Goal: Task Accomplishment & Management: Use online tool/utility

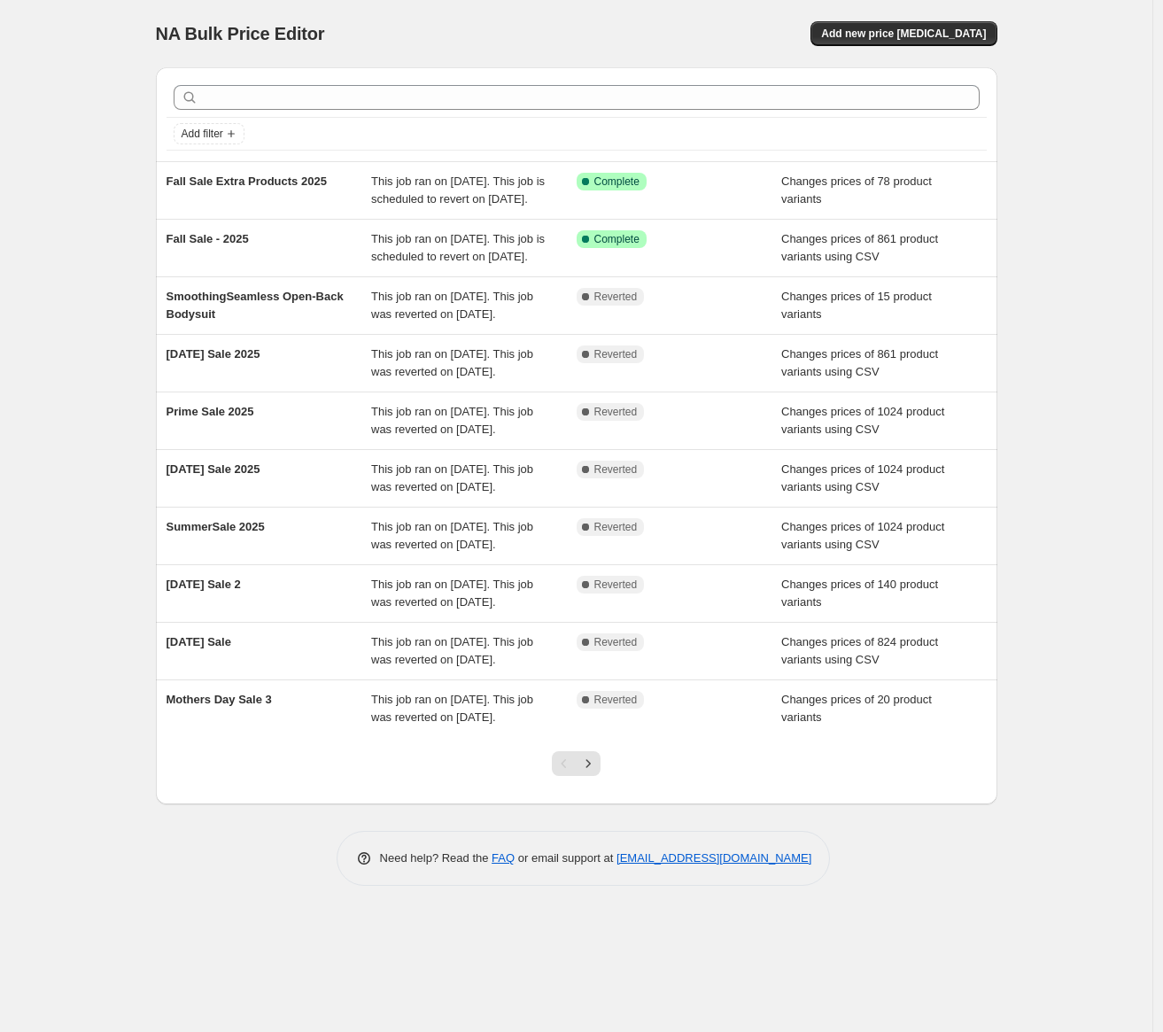
click at [1092, 41] on div "NA Bulk Price Editor. This page is ready NA Bulk Price Editor Add new price cha…" at bounding box center [576, 516] width 1152 height 1032
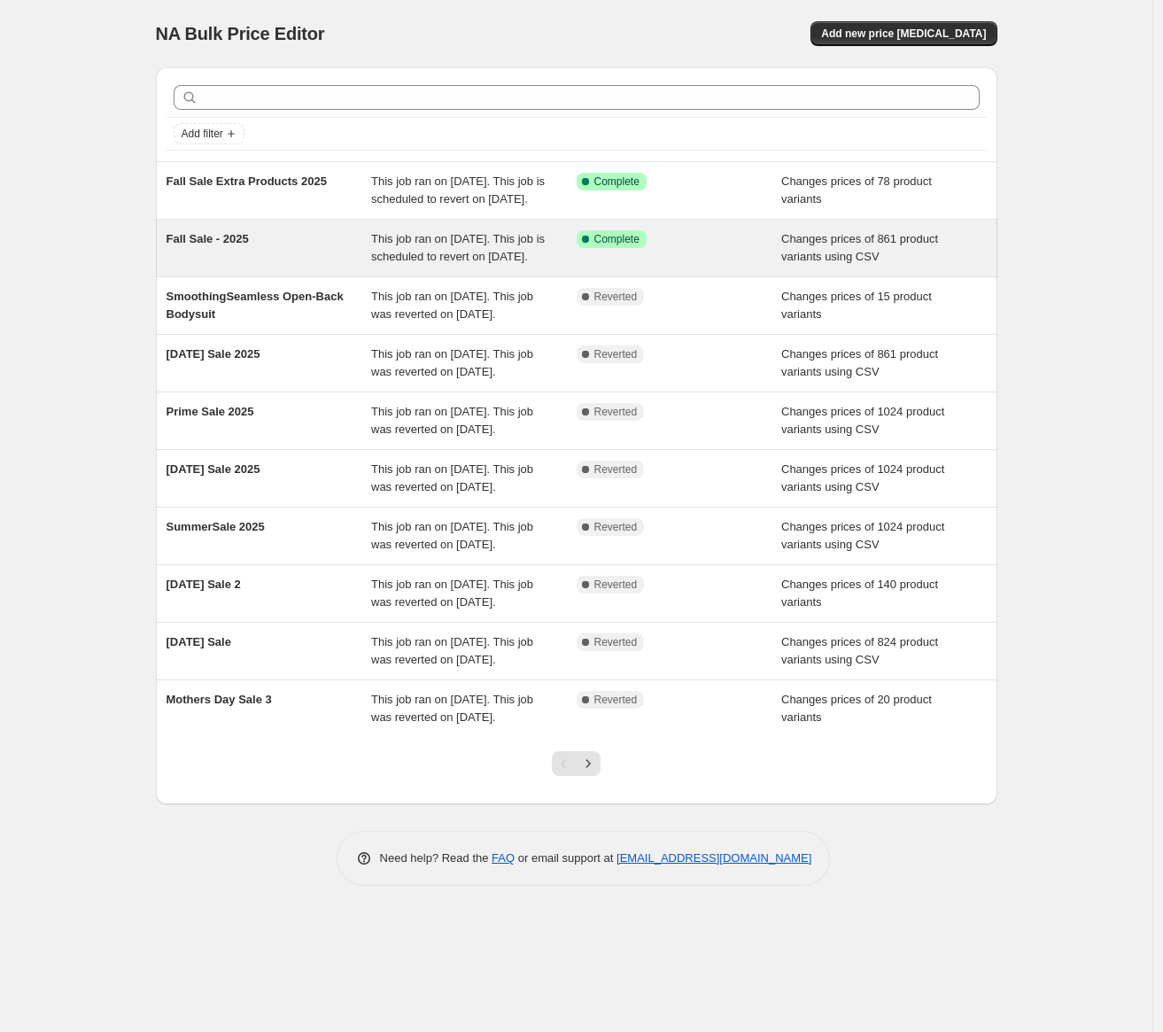
click at [468, 263] on span "This job ran on [DATE]. This job is scheduled to revert on [DATE]." at bounding box center [458, 247] width 174 height 31
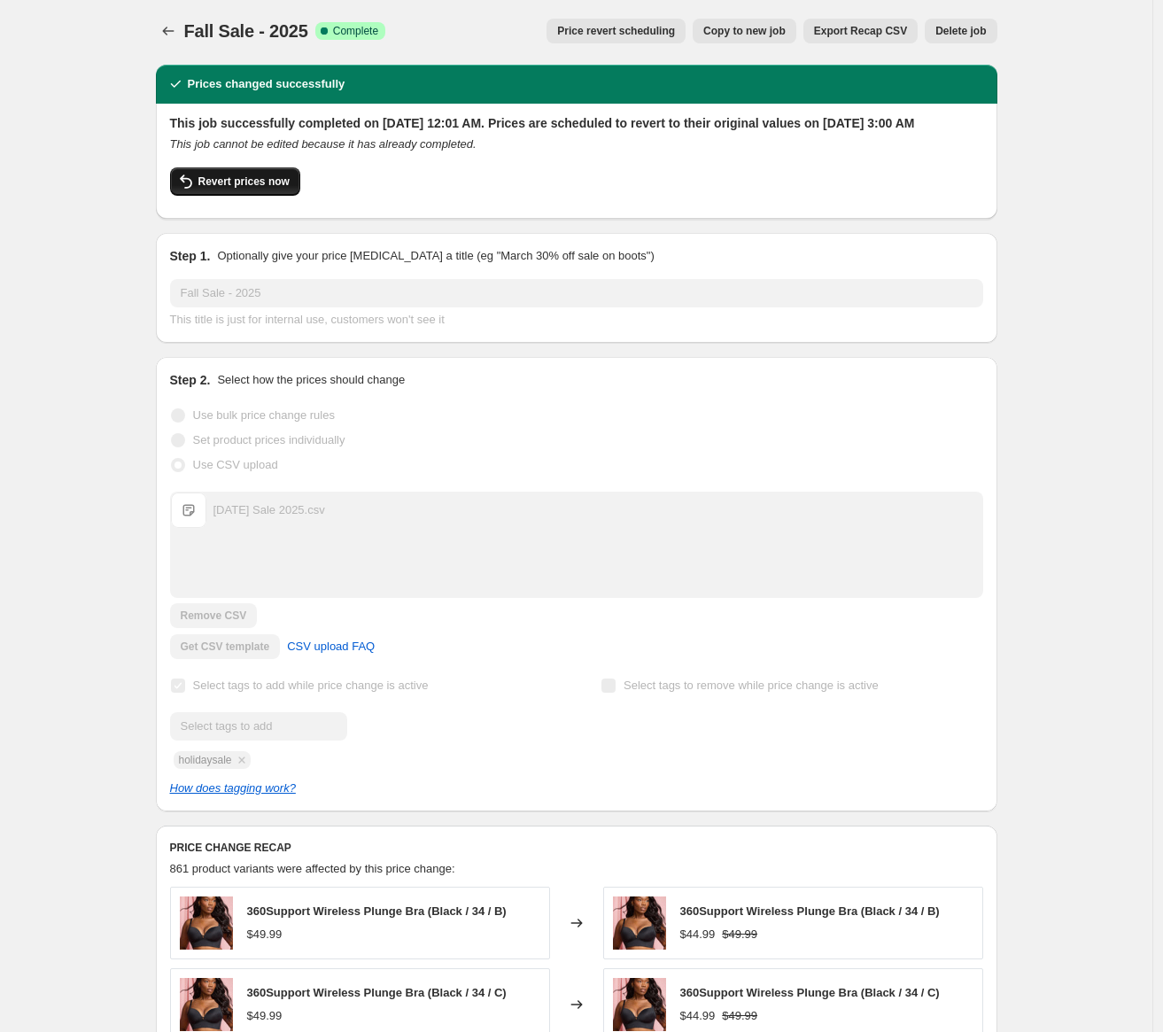
scroll to position [4, 0]
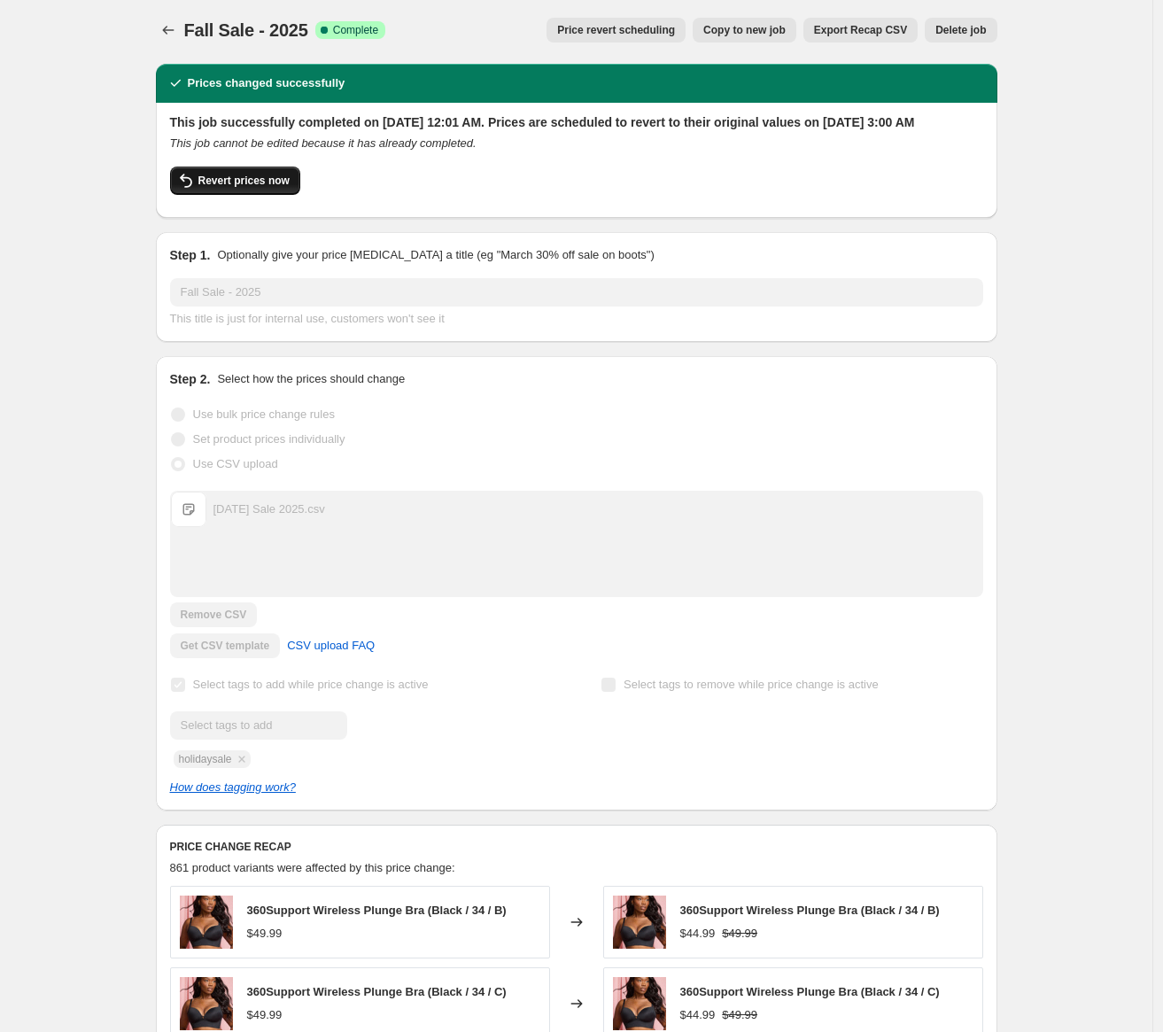
click at [238, 190] on button "Revert prices now" at bounding box center [235, 181] width 130 height 28
checkbox input "false"
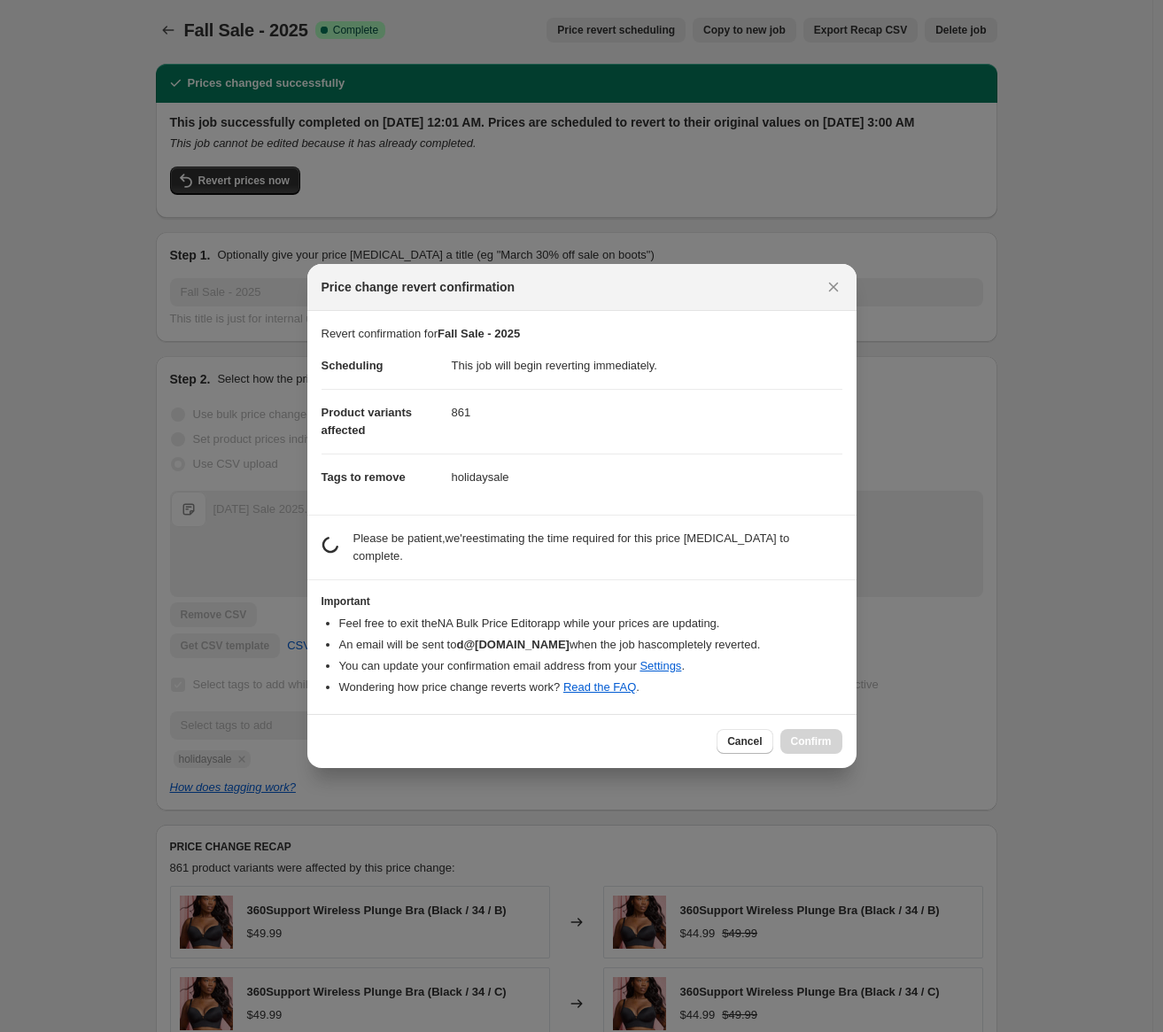
click at [814, 679] on li "Wondering how price change reverts work? Read the FAQ ." at bounding box center [590, 688] width 503 height 18
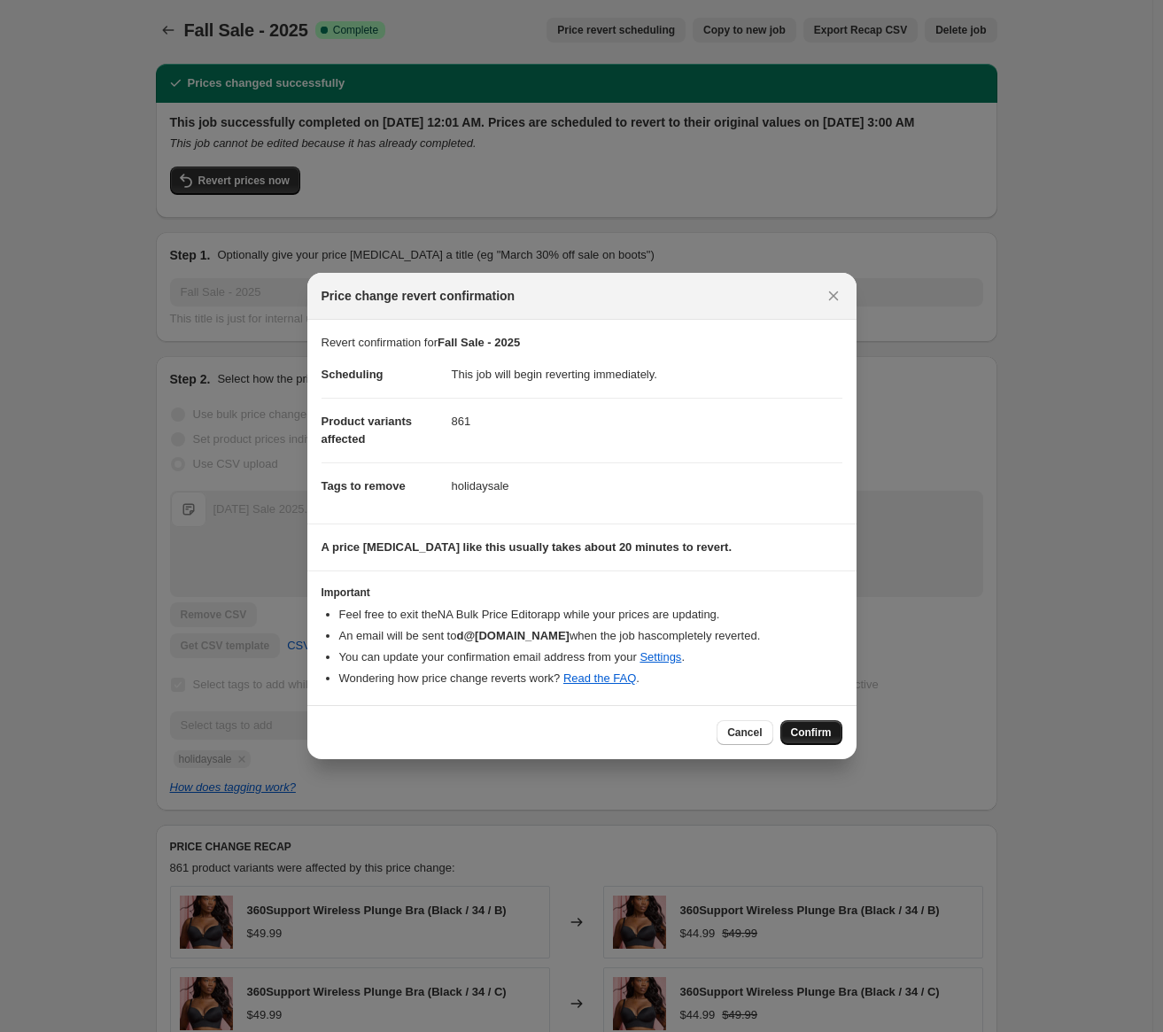
click at [818, 733] on span "Confirm" at bounding box center [811, 733] width 41 height 14
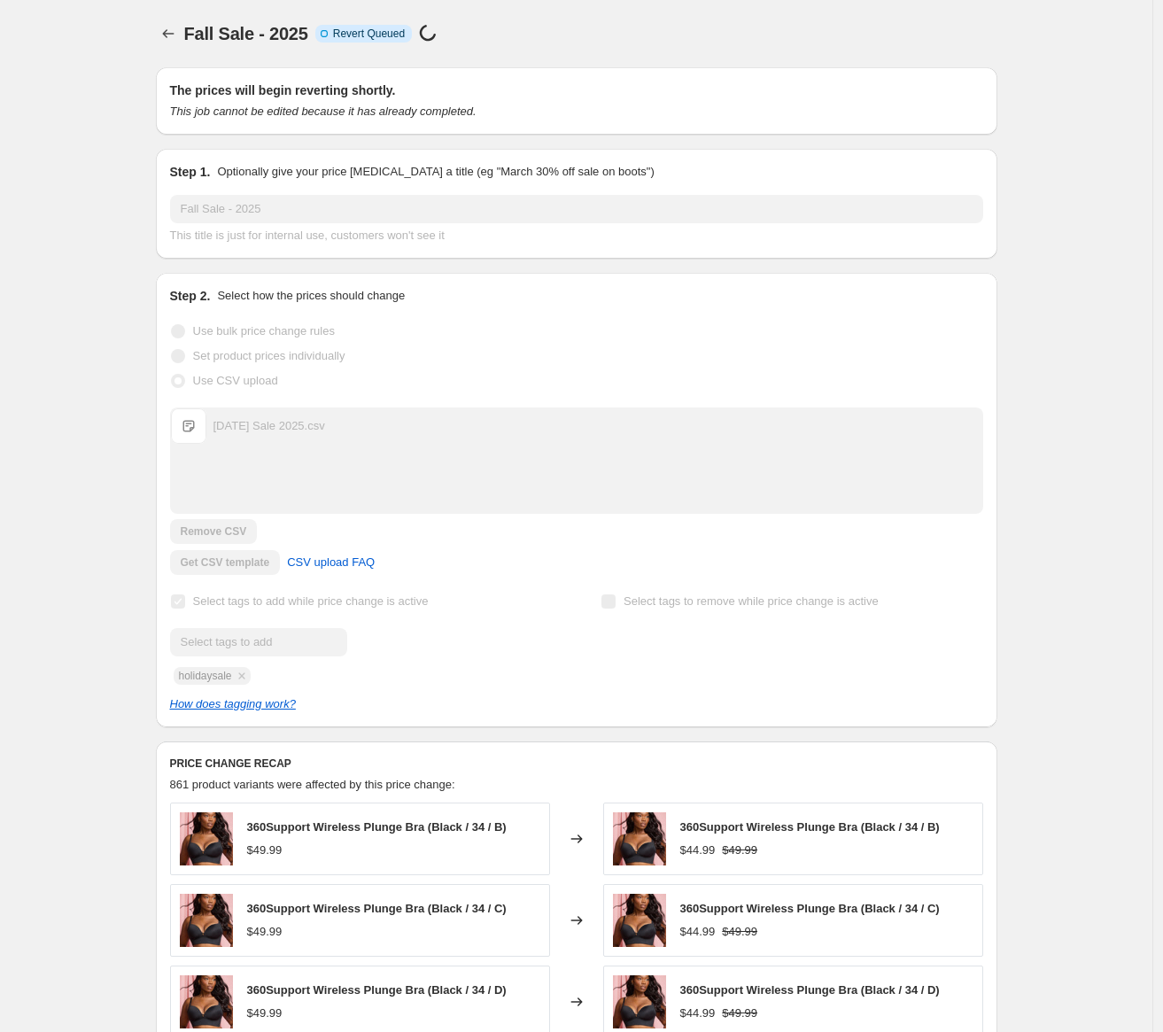
scroll to position [4, 0]
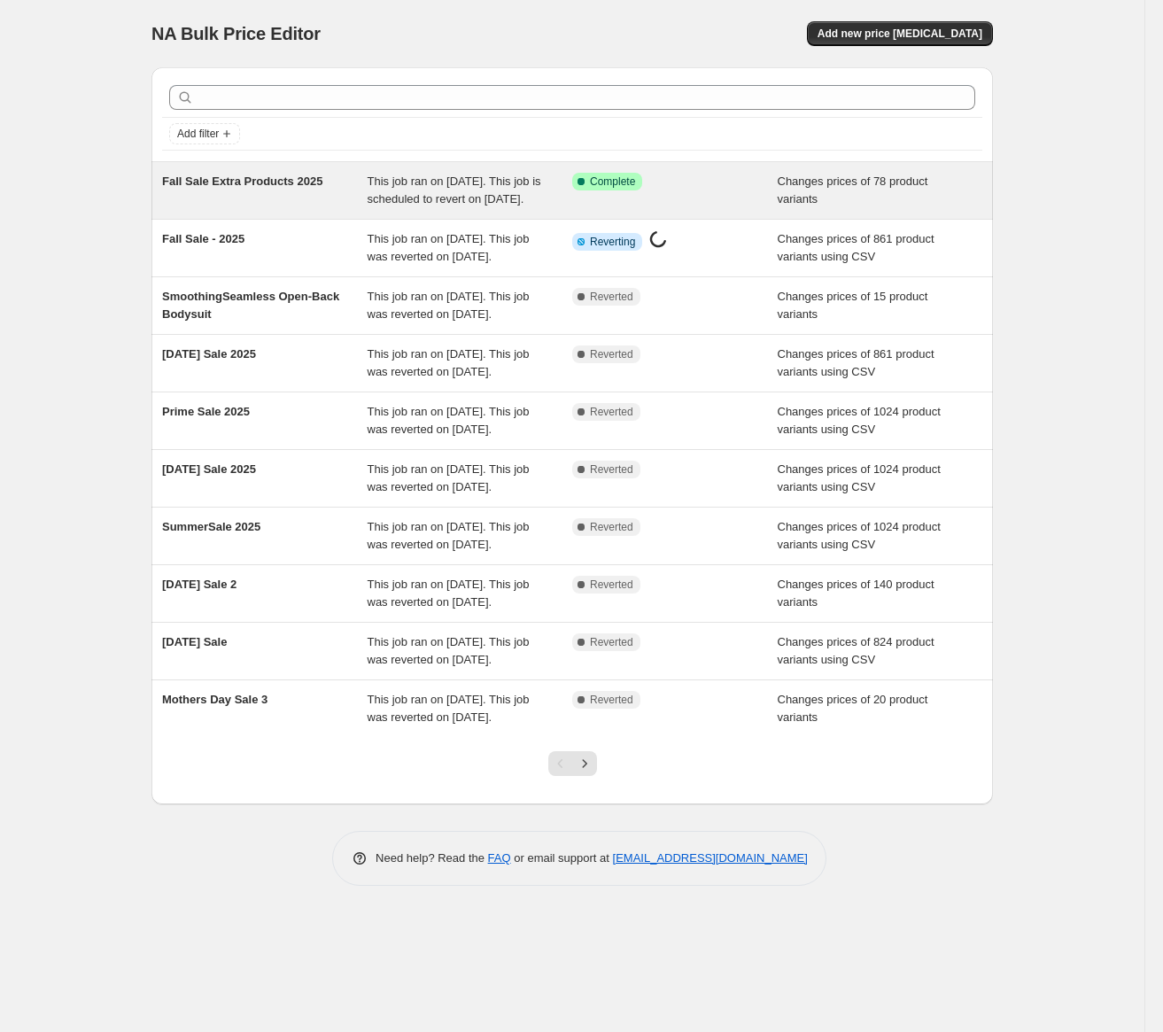
click at [287, 181] on span "Fall Sale Extra Products 2025" at bounding box center [242, 181] width 160 height 13
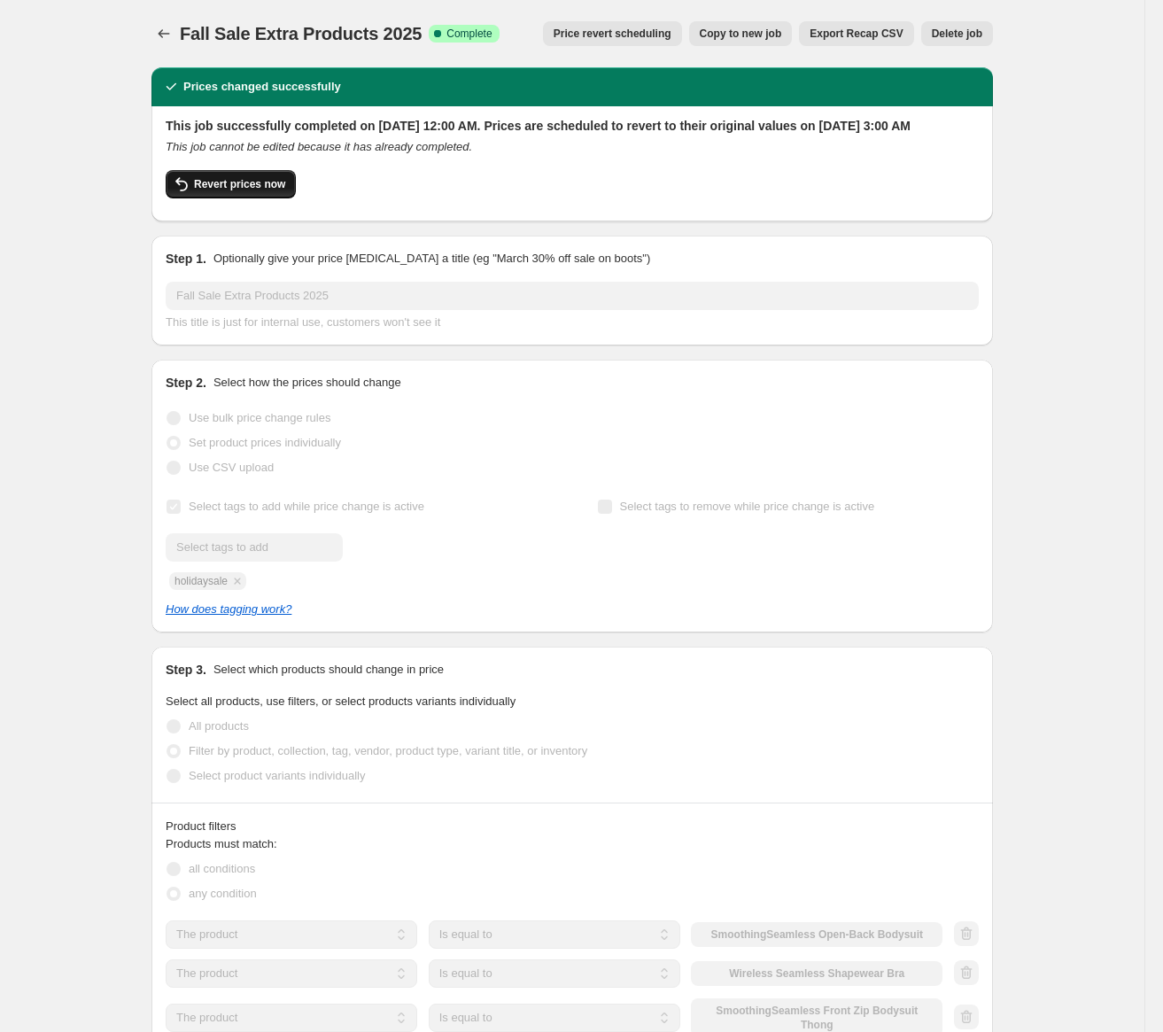
click at [263, 191] on span "Revert prices now" at bounding box center [239, 184] width 91 height 14
checkbox input "false"
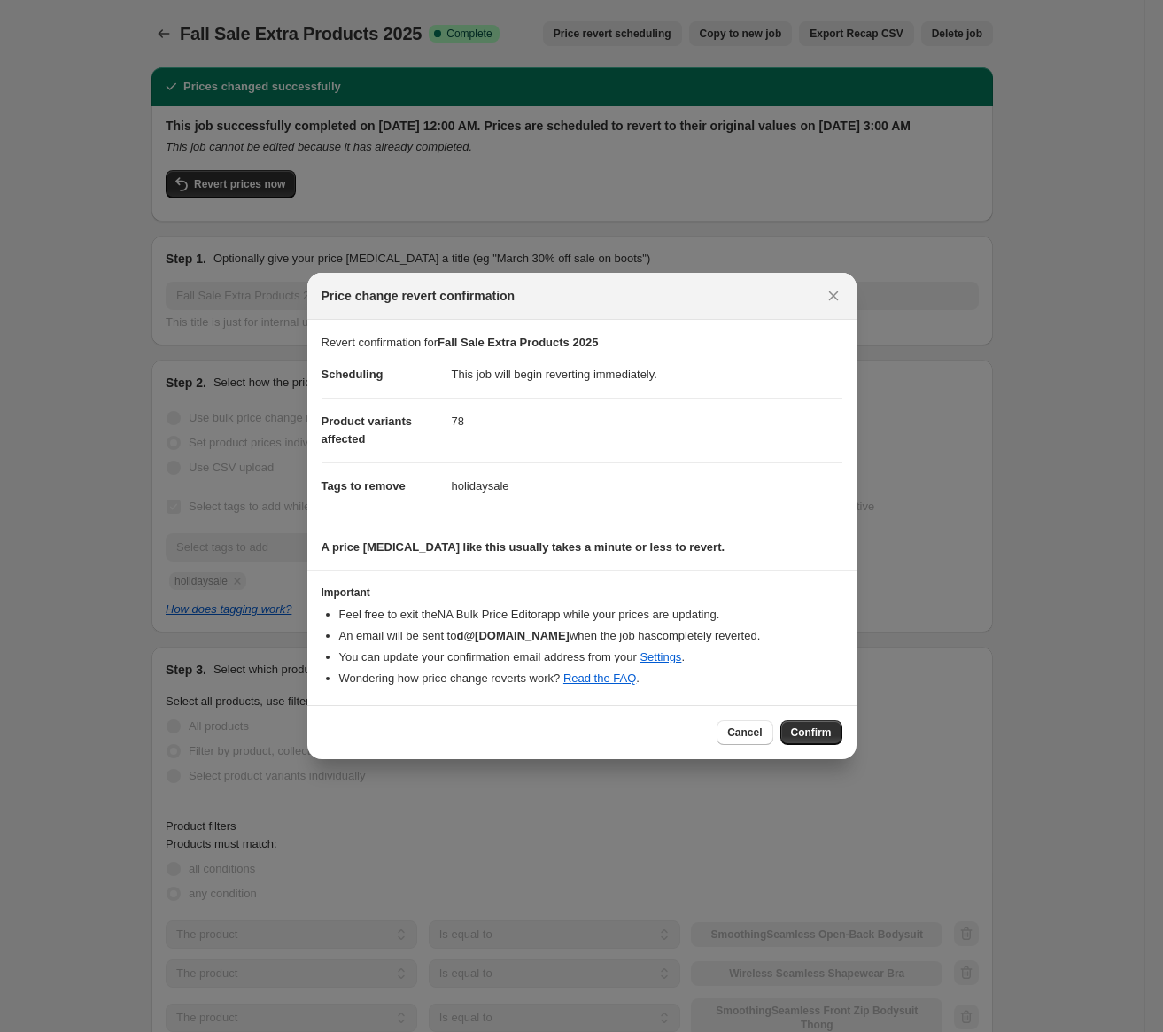
drag, startPoint x: 804, startPoint y: 733, endPoint x: 845, endPoint y: 707, distance: 48.2
click at [804, 733] on span "Confirm" at bounding box center [811, 733] width 41 height 14
